Goal: Task Accomplishment & Management: Use online tool/utility

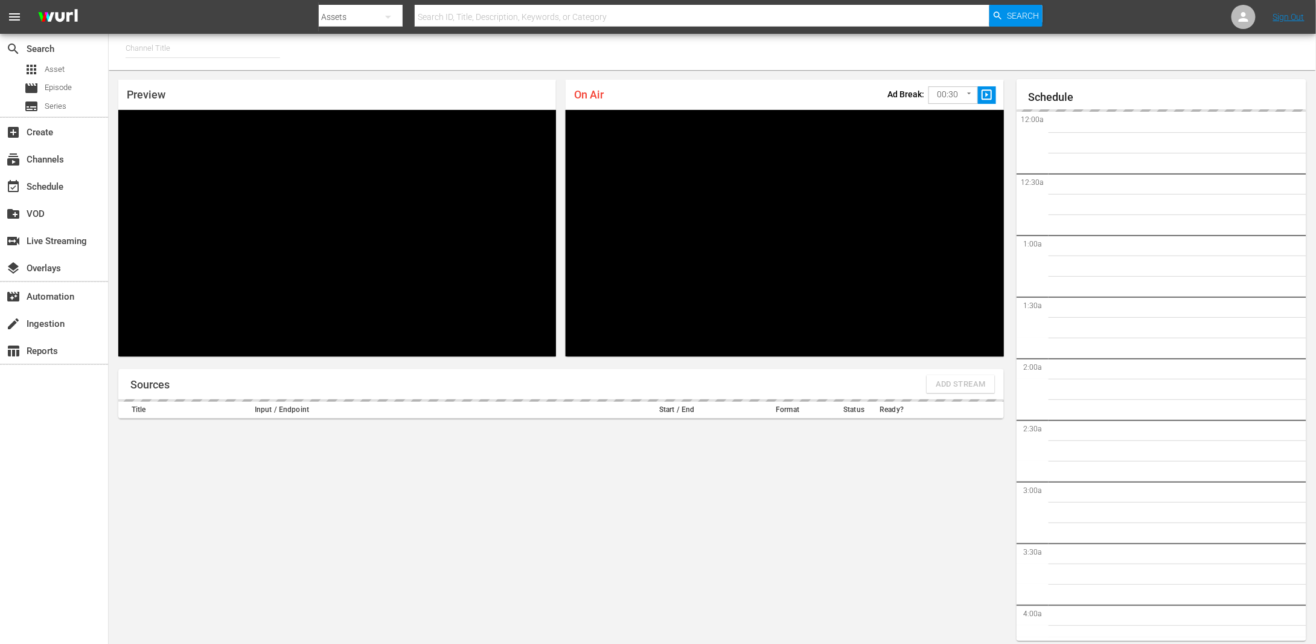
type input "FIFA+ English Global (1781)"
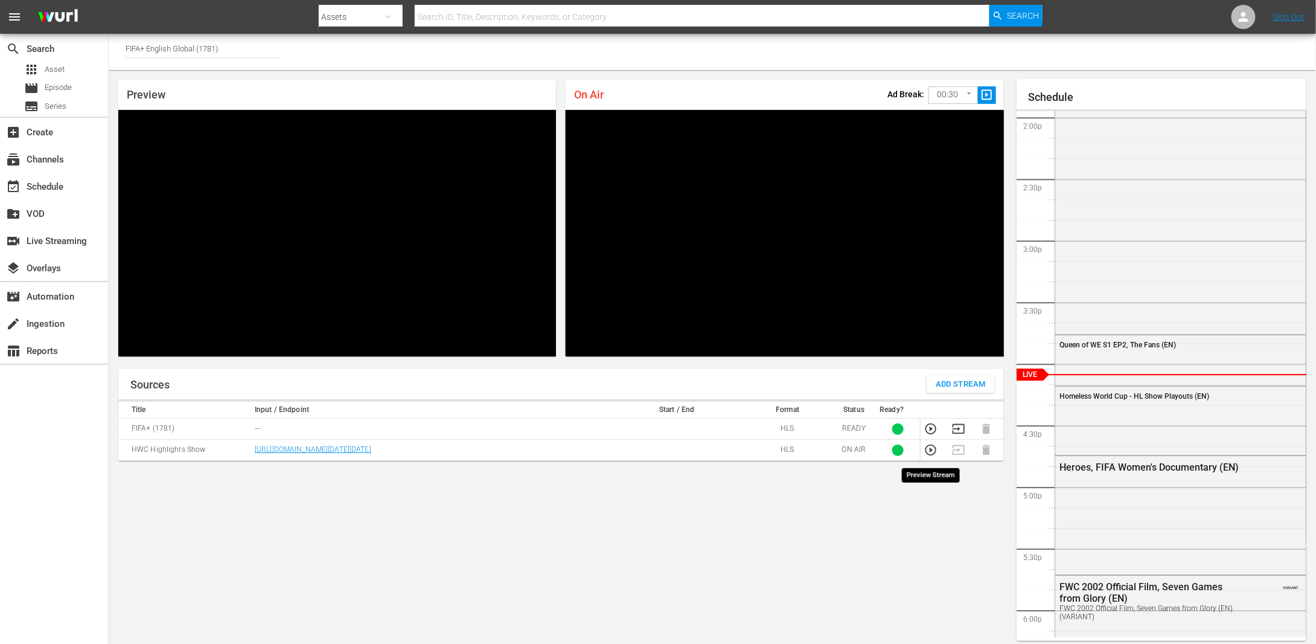
click at [933, 452] on icon "button" at bounding box center [930, 449] width 13 height 13
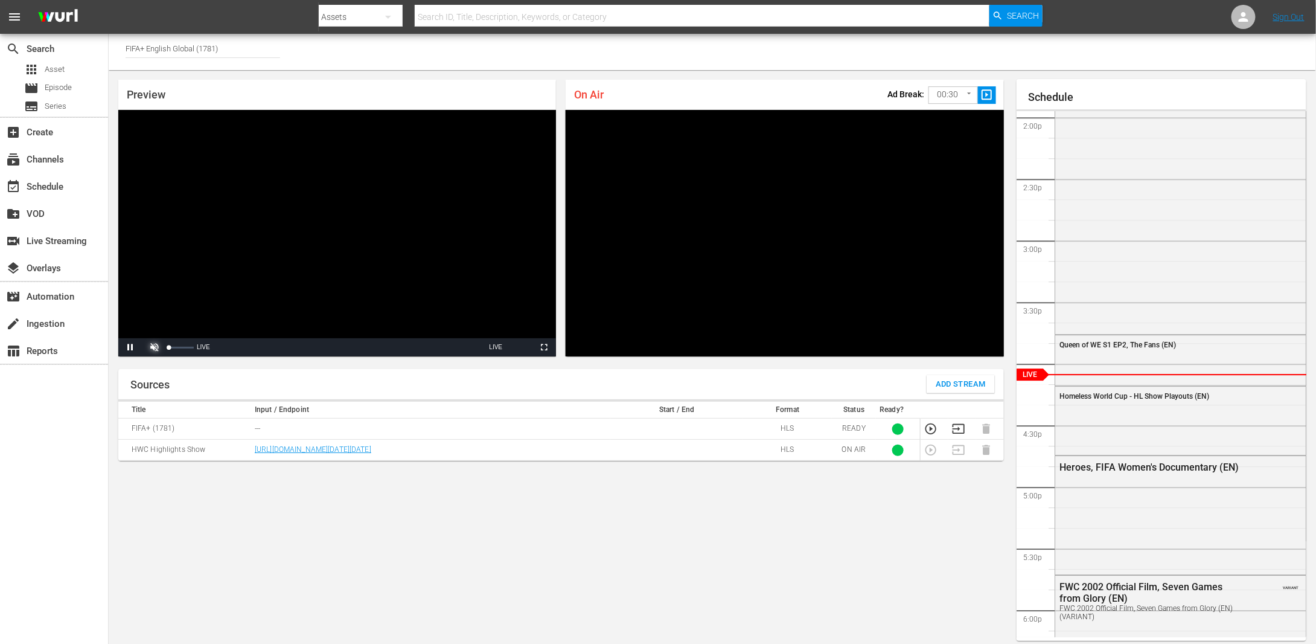
click at [155, 347] on span "Video Player" at bounding box center [155, 347] width 0 height 0
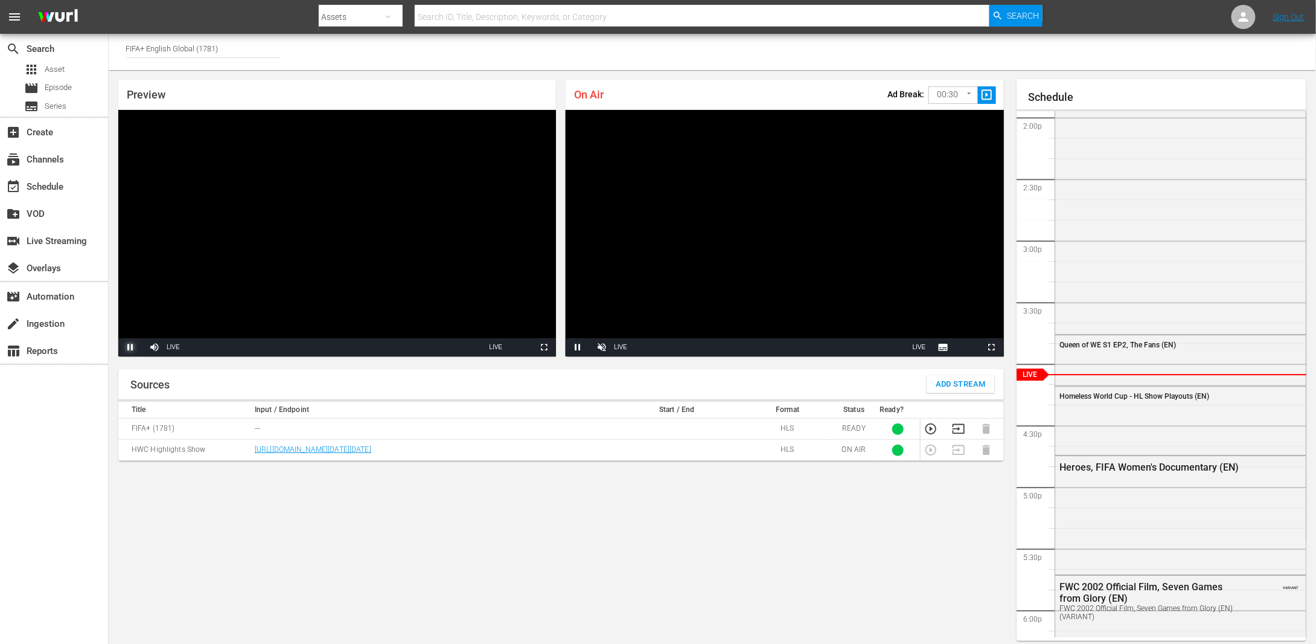
click at [130, 347] on span "Video Player" at bounding box center [130, 347] width 0 height 0
click at [216, 59] on input "FIFA+ English Global (1781)" at bounding box center [203, 48] width 155 height 29
click at [843, 528] on div "Sources Add Stream Title Input / Endpoint Start / End Format Status Ready? FIFA…" at bounding box center [561, 512] width 886 height 286
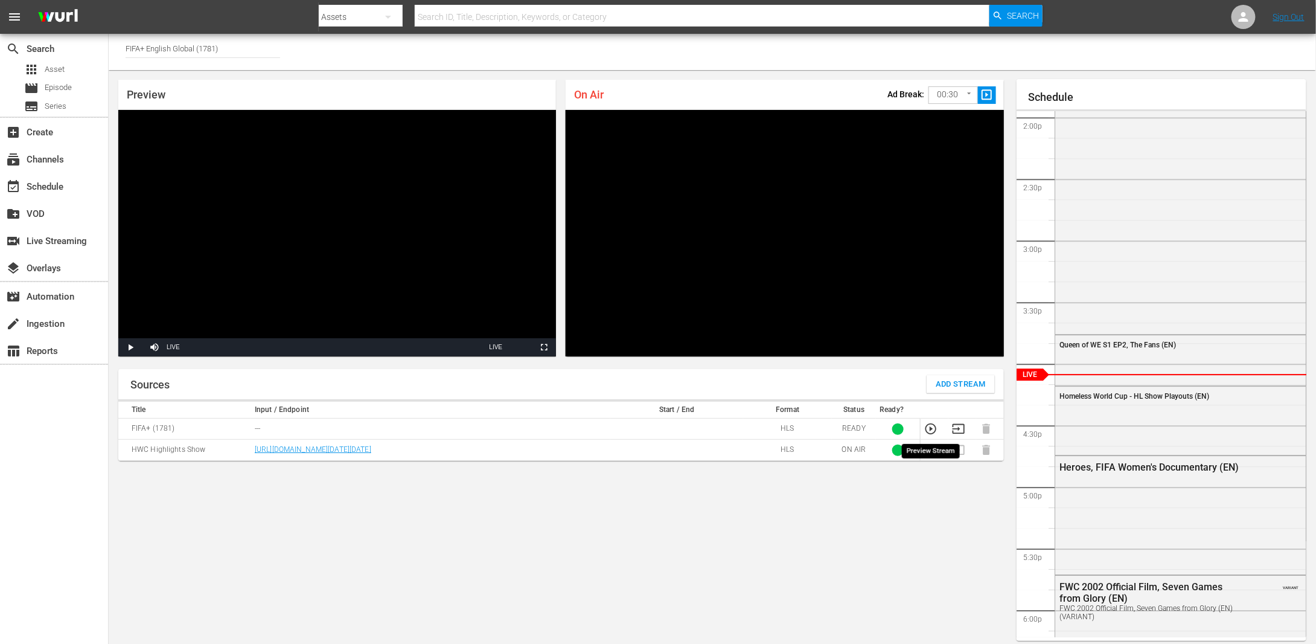
click at [929, 432] on icon "button" at bounding box center [930, 428] width 13 height 13
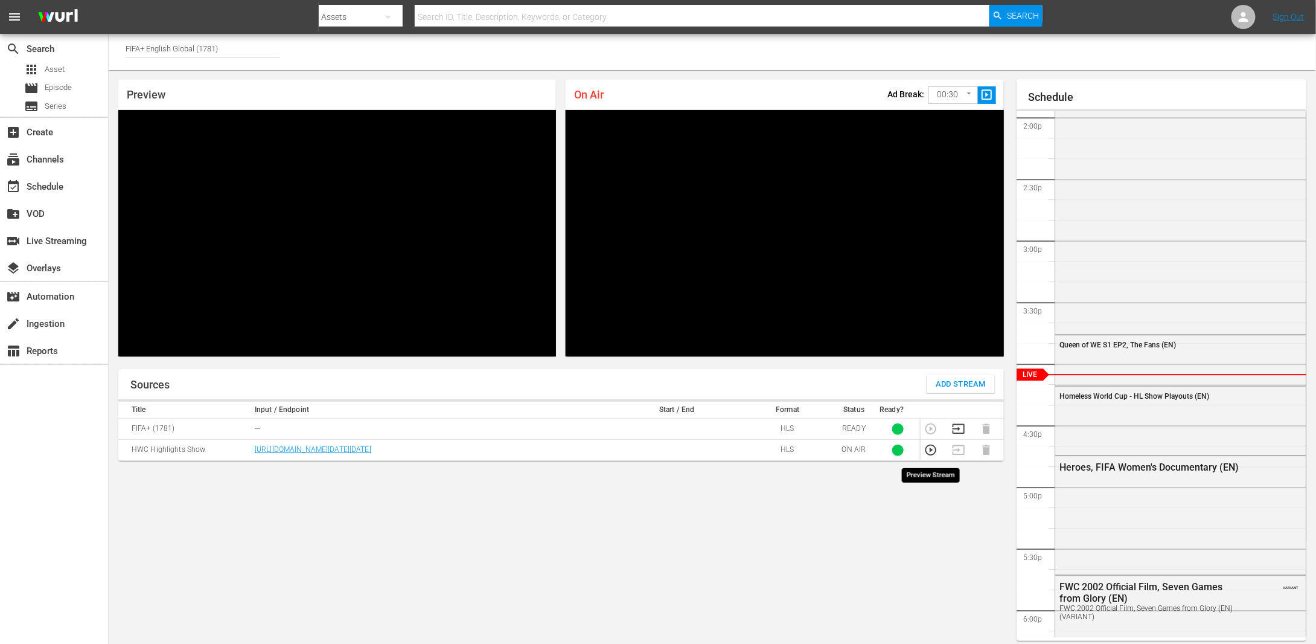
click at [929, 452] on icon "button" at bounding box center [930, 449] width 13 height 13
click at [895, 552] on div "Sources Add Stream Title Input / Endpoint Start / End Format Status Ready? FIFA…" at bounding box center [561, 512] width 886 height 286
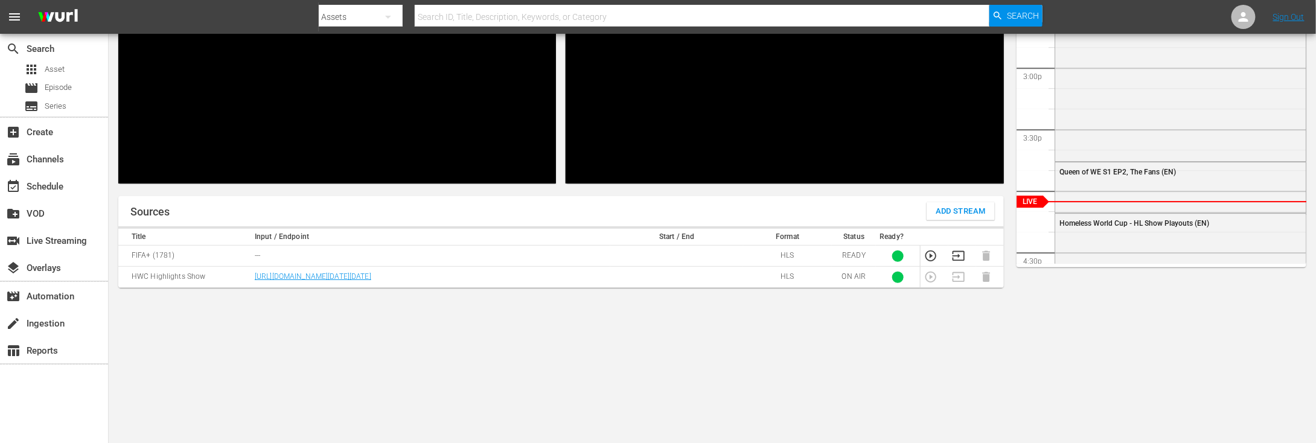
scroll to position [181, 0]
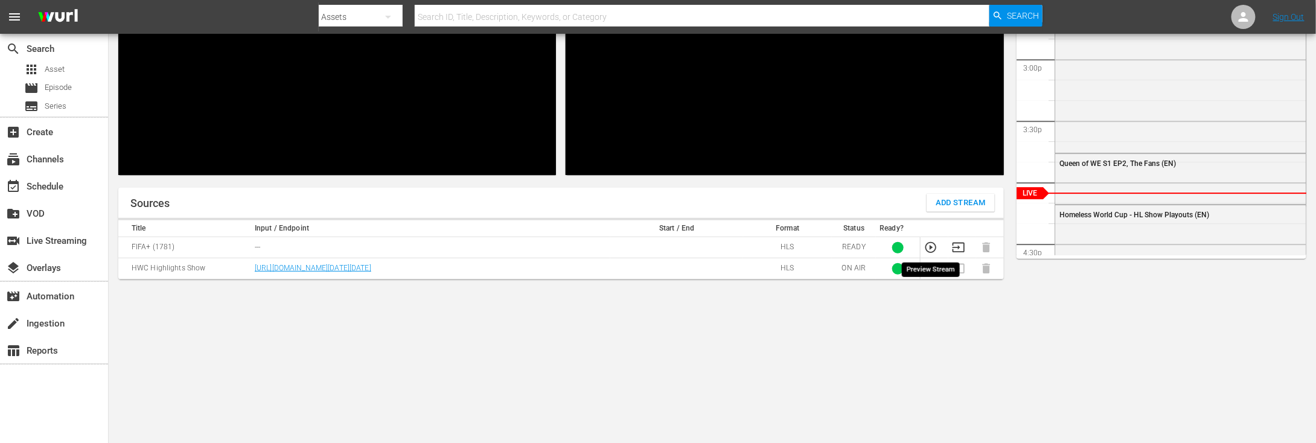
click at [930, 246] on icon "button" at bounding box center [931, 247] width 11 height 11
click at [932, 272] on icon "button" at bounding box center [931, 268] width 11 height 11
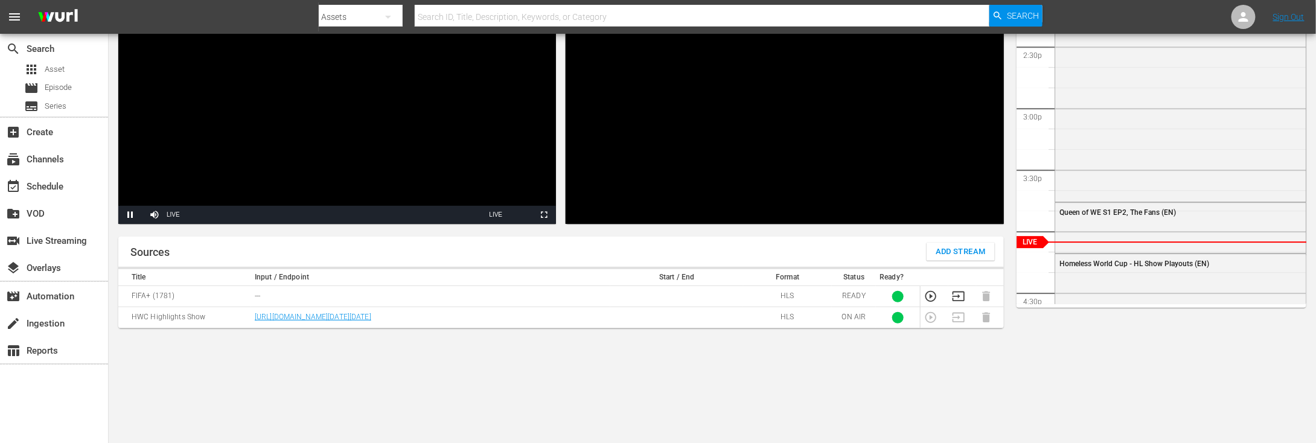
scroll to position [60, 0]
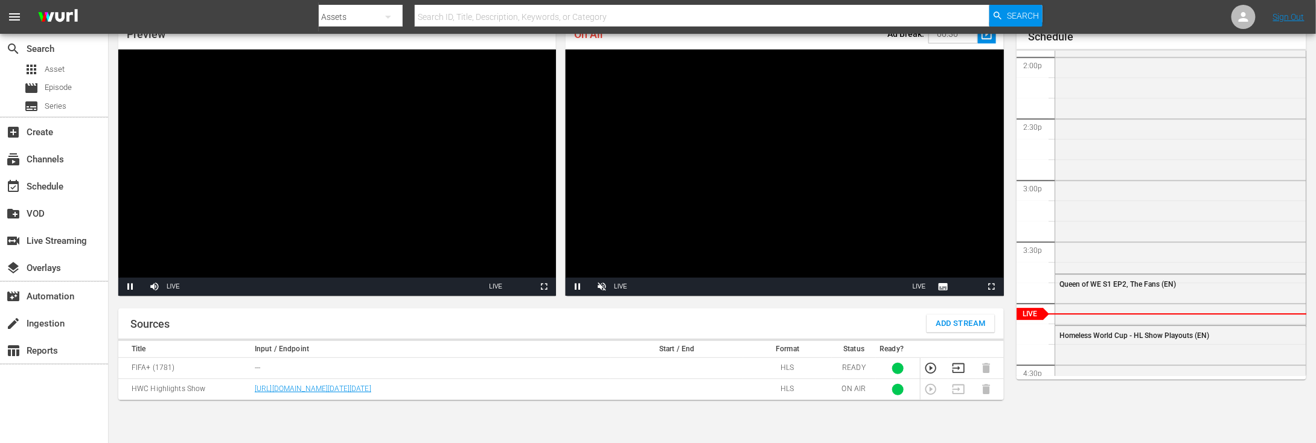
click at [928, 365] on icon "button" at bounding box center [930, 368] width 13 height 13
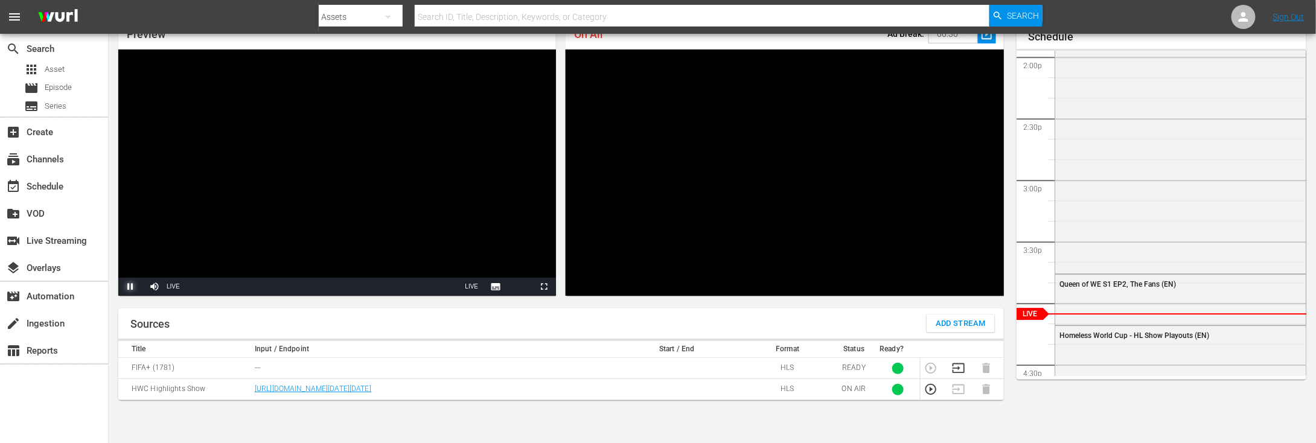
click at [130, 287] on span "Video Player" at bounding box center [130, 287] width 0 height 0
